Goal: Task Accomplishment & Management: Complete application form

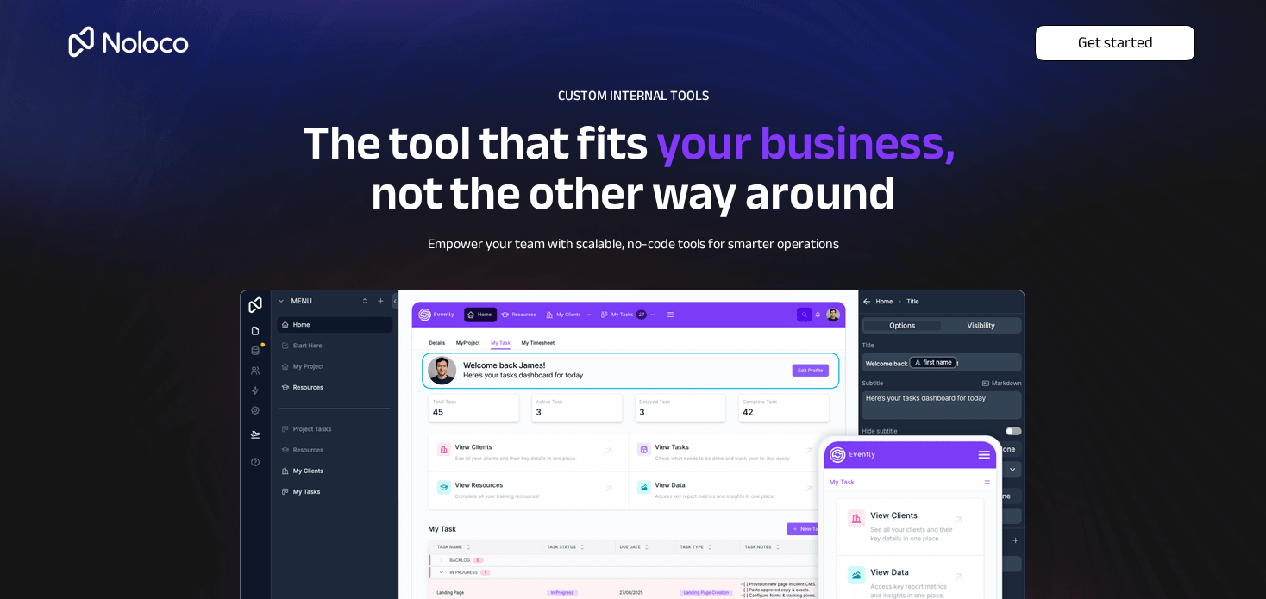
click at [1089, 34] on span "Get started" at bounding box center [1115, 43] width 159 height 19
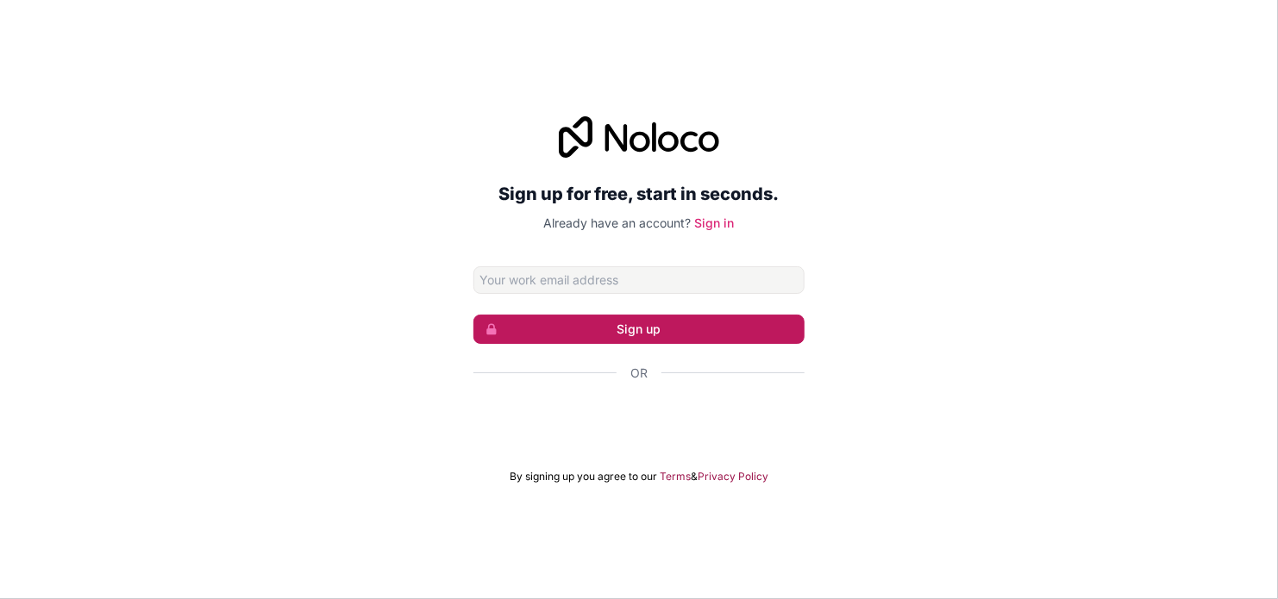
click at [667, 324] on button "Sign up" at bounding box center [638, 329] width 331 height 29
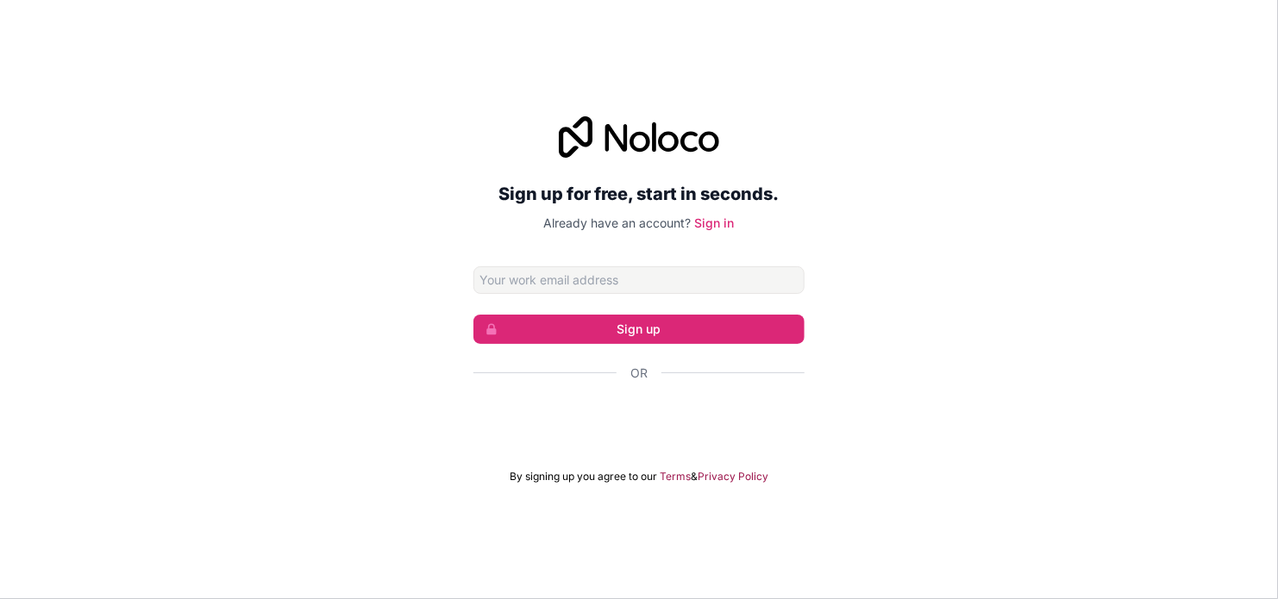
click at [869, 118] on div "Sign up for free, start in seconds. Already have an account? Sign in Sign up Or…" at bounding box center [639, 300] width 1278 height 416
